Goal: Task Accomplishment & Management: Manage account settings

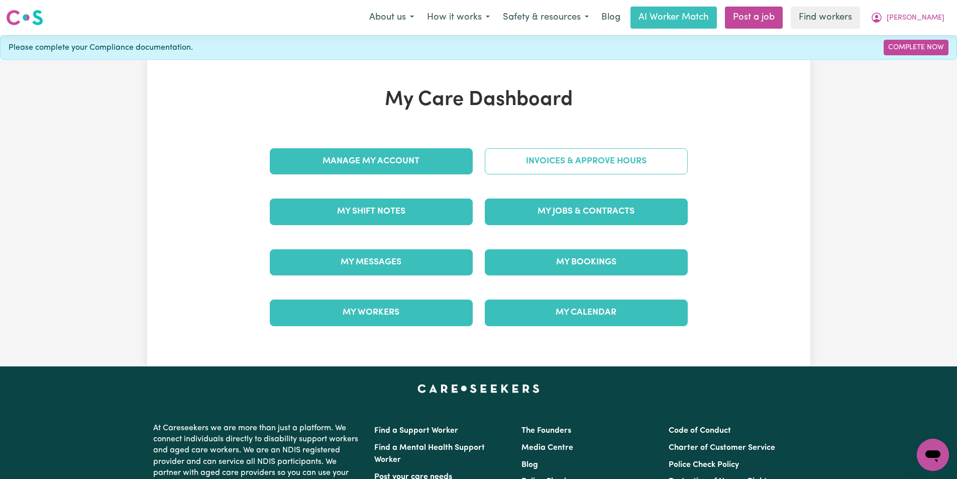
click at [618, 159] on link "Invoices & Approve Hours" at bounding box center [586, 161] width 203 height 26
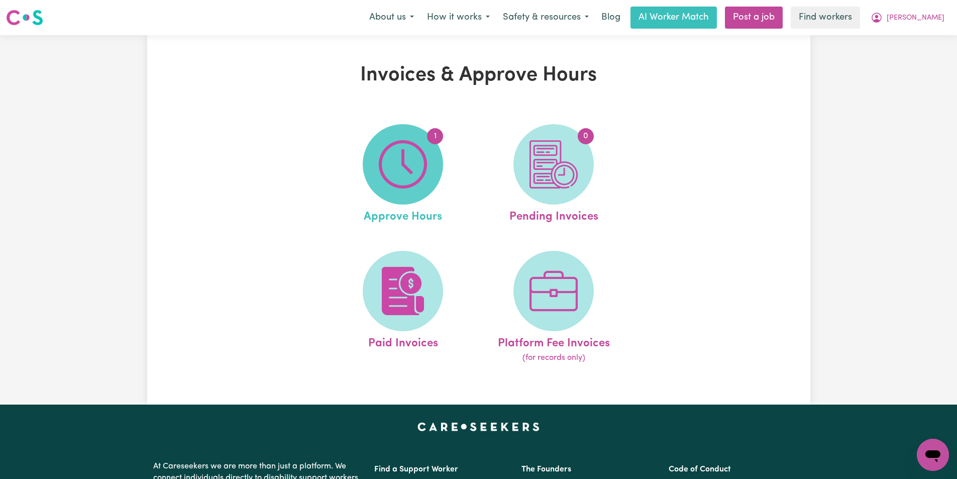
click at [397, 155] on img at bounding box center [403, 164] width 48 height 48
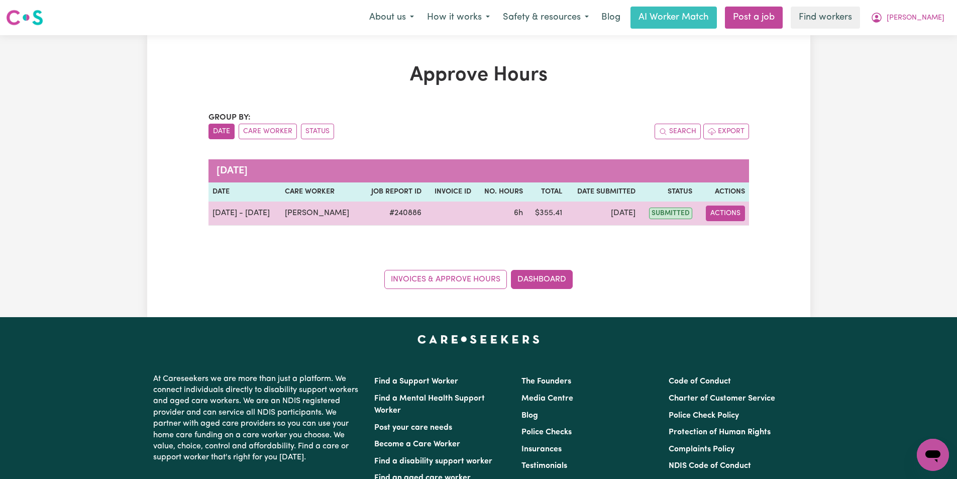
click at [730, 216] on button "Actions" at bounding box center [725, 213] width 39 height 16
click at [737, 209] on button "Actions" at bounding box center [725, 213] width 39 height 16
click at [728, 213] on button "Actions" at bounding box center [725, 213] width 39 height 16
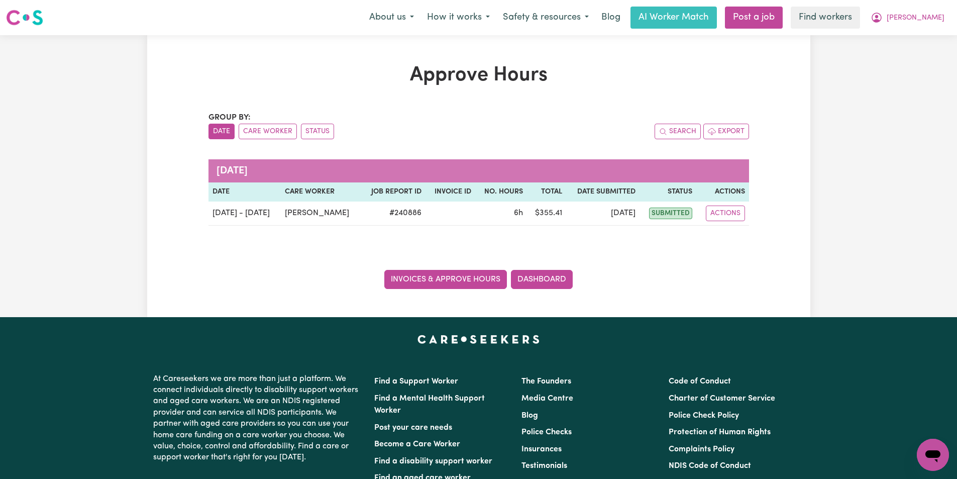
click at [447, 276] on link "Invoices & Approve Hours" at bounding box center [445, 279] width 123 height 19
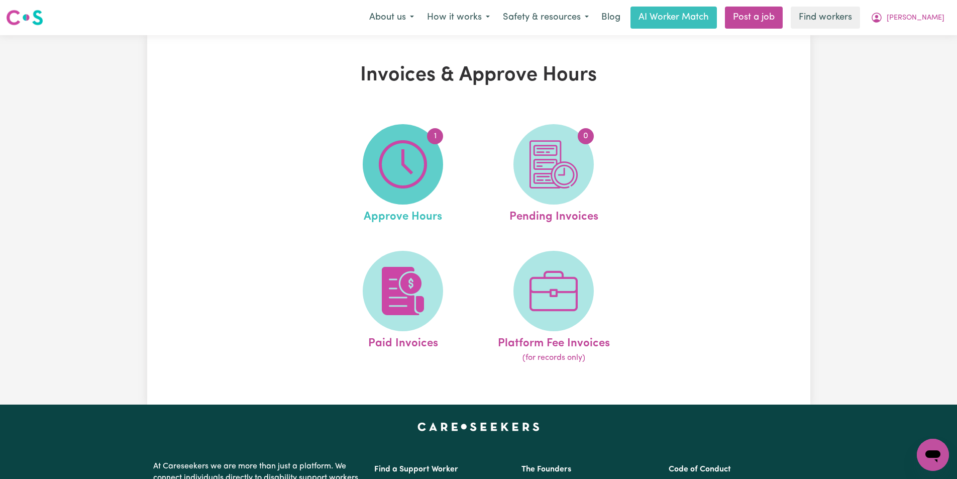
click at [411, 186] on img at bounding box center [403, 164] width 48 height 48
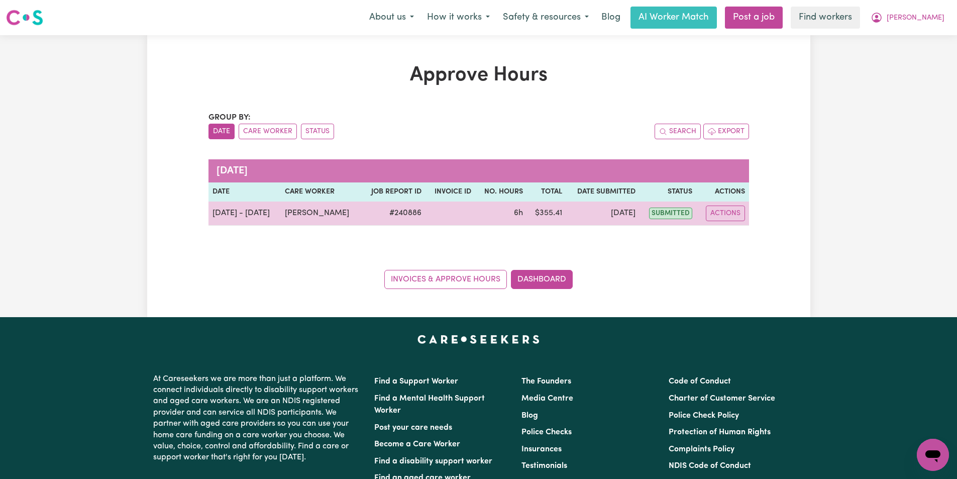
click at [666, 211] on span "submitted" at bounding box center [670, 213] width 43 height 12
click at [717, 214] on button "Actions" at bounding box center [725, 213] width 39 height 16
click at [740, 241] on link "View Job Report" at bounding box center [750, 236] width 86 height 20
select select "pm"
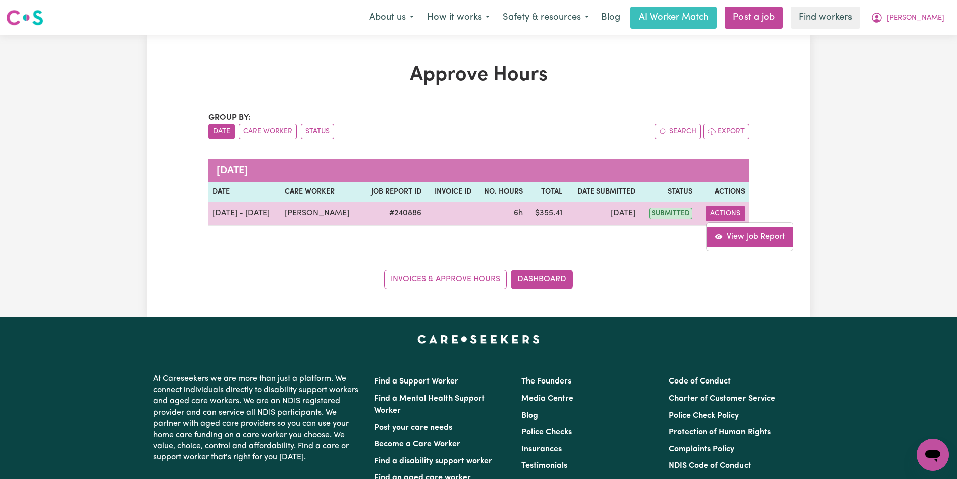
select select "pm"
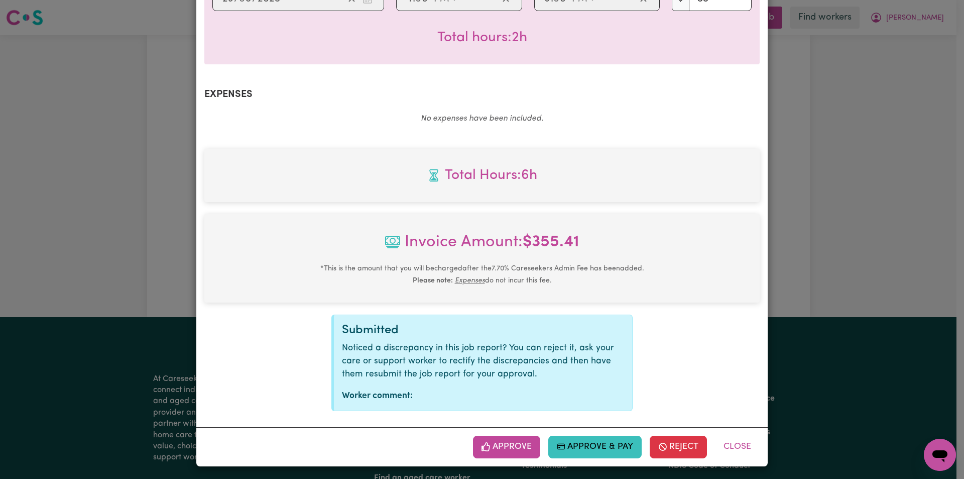
scroll to position [555, 0]
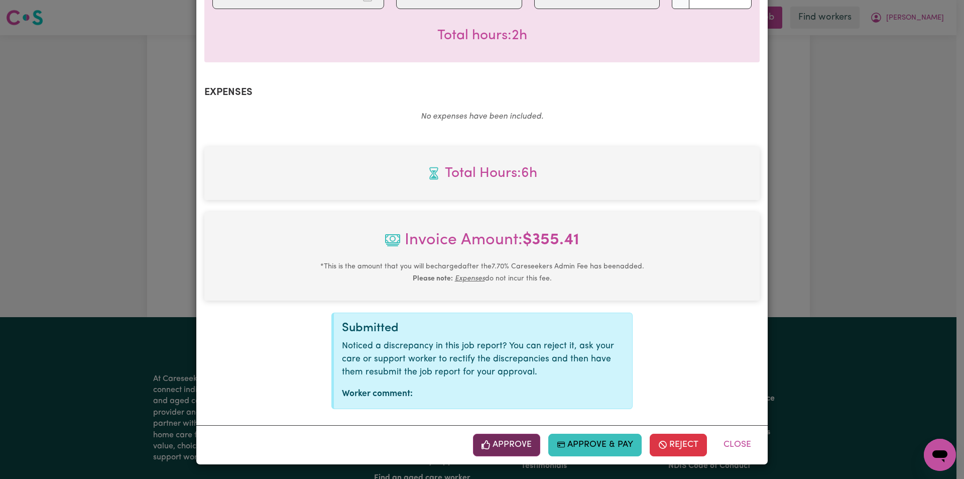
click at [520, 439] on button "Approve" at bounding box center [506, 444] width 67 height 22
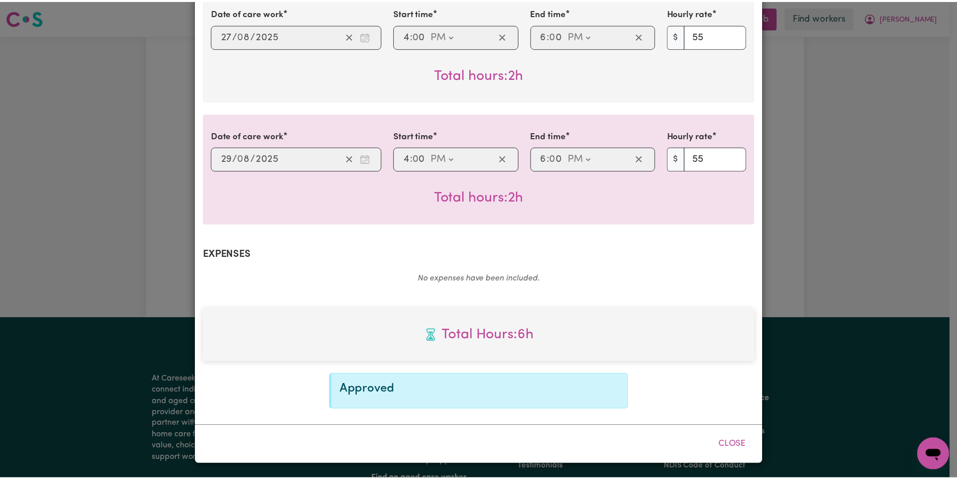
scroll to position [393, 0]
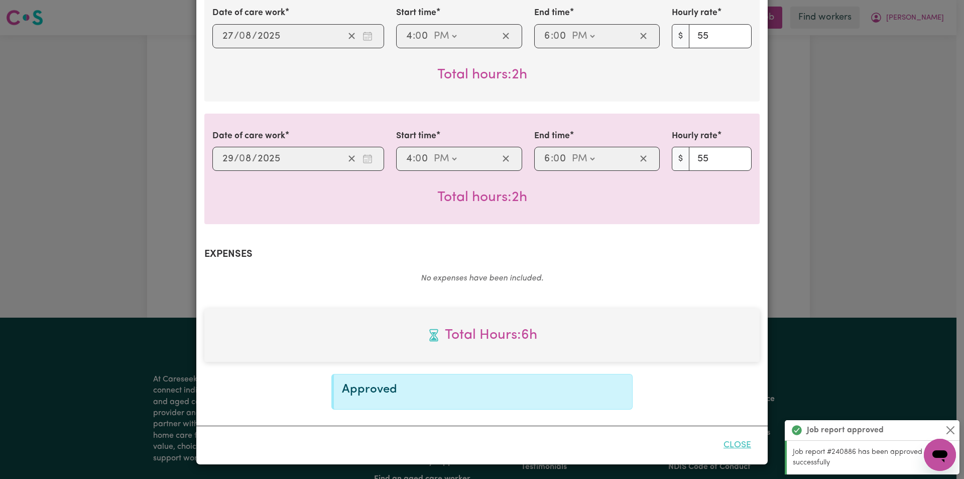
click at [733, 439] on button "Close" at bounding box center [737, 445] width 45 height 22
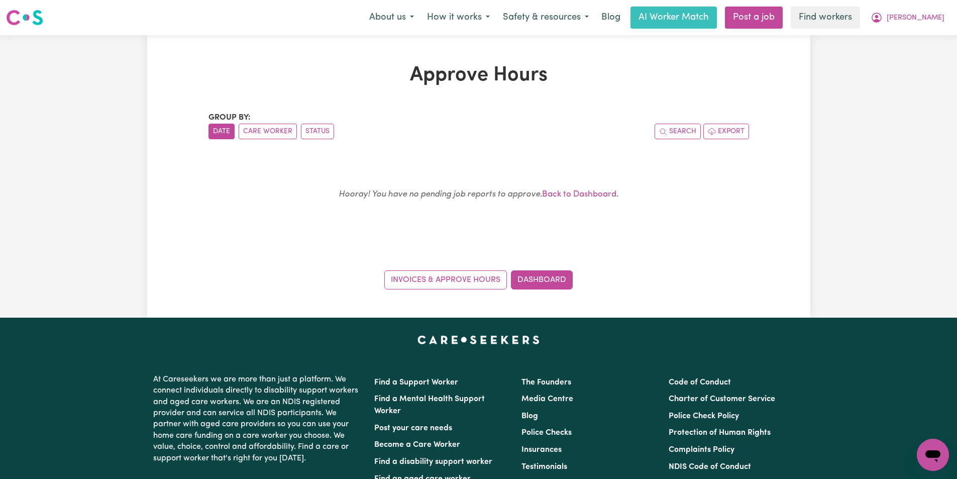
click at [9, 12] on img at bounding box center [24, 18] width 37 height 18
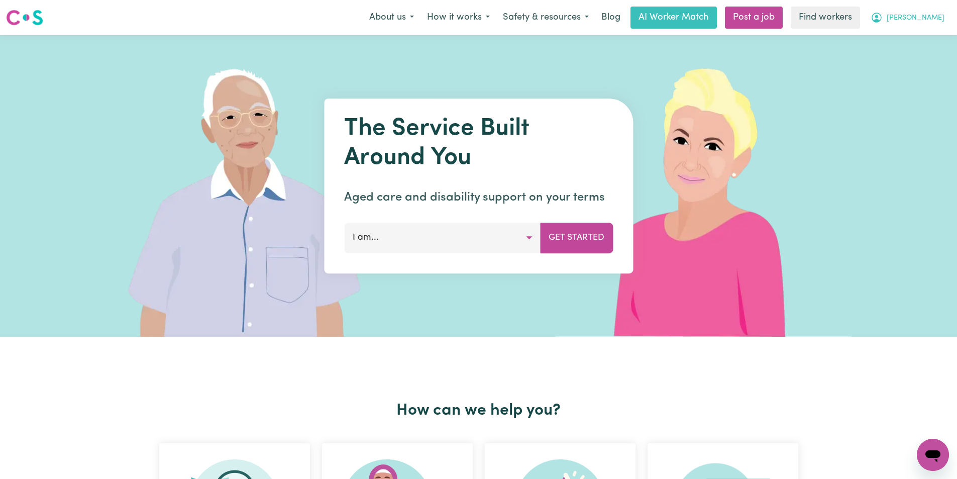
click at [927, 20] on span "[PERSON_NAME]" at bounding box center [915, 18] width 58 height 11
click at [920, 41] on link "My Dashboard" at bounding box center [910, 39] width 79 height 19
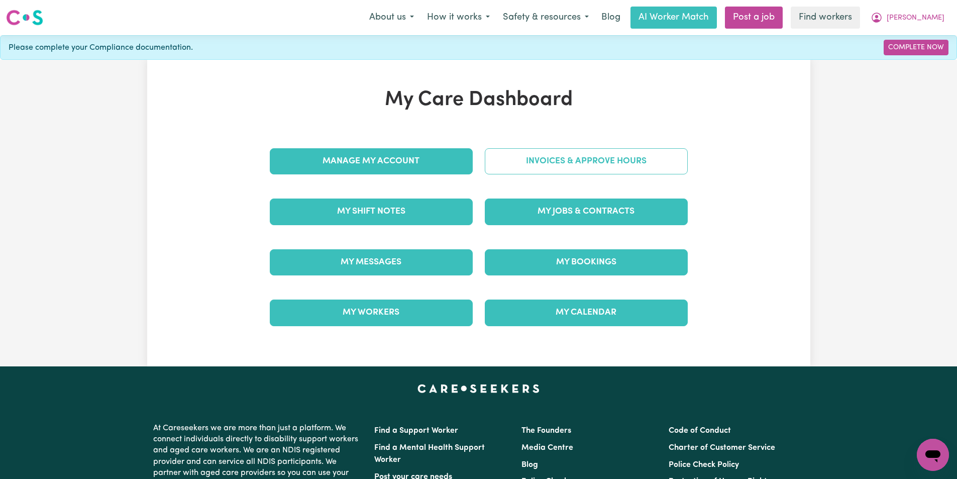
click at [595, 158] on link "Invoices & Approve Hours" at bounding box center [586, 161] width 203 height 26
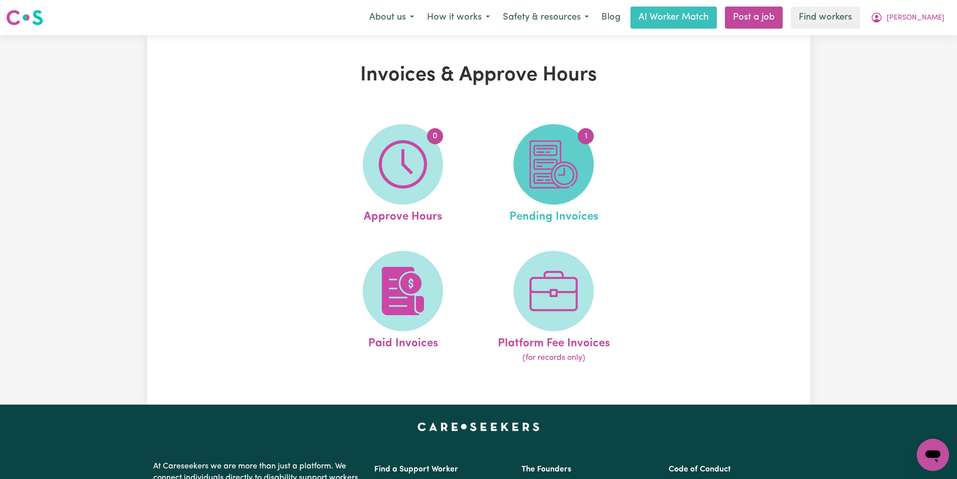
click at [576, 146] on img at bounding box center [553, 164] width 48 height 48
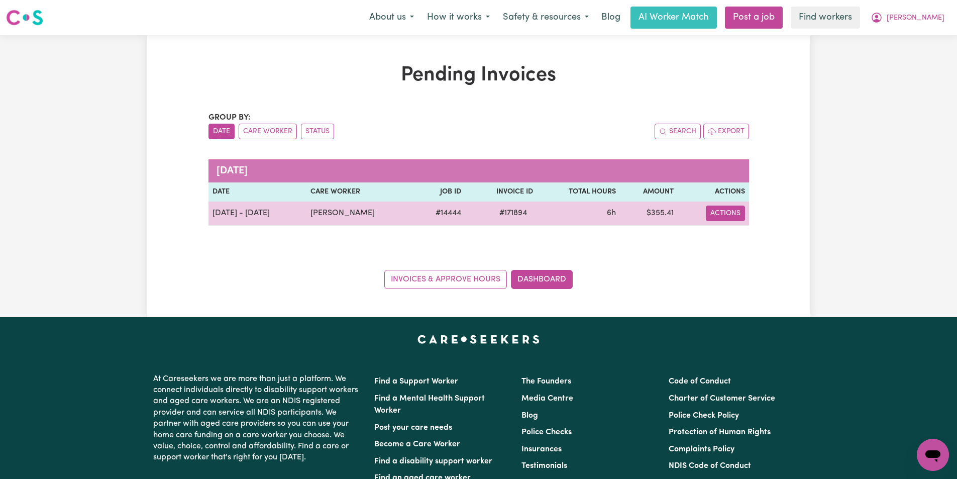
click at [723, 210] on button "Actions" at bounding box center [725, 213] width 39 height 16
click at [741, 238] on link "Download Invoice" at bounding box center [753, 236] width 92 height 20
